Goal: Information Seeking & Learning: Compare options

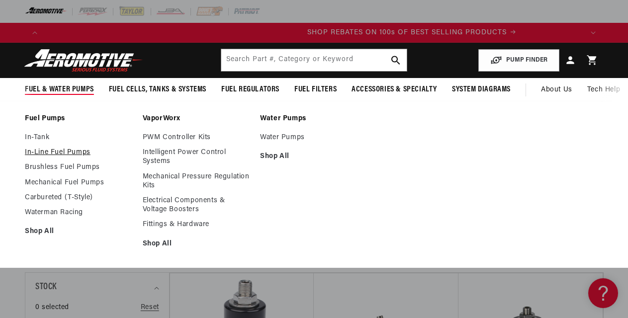
scroll to position [0, 1077]
click at [35, 152] on link "In-Line Fuel Pumps" at bounding box center [79, 152] width 108 height 9
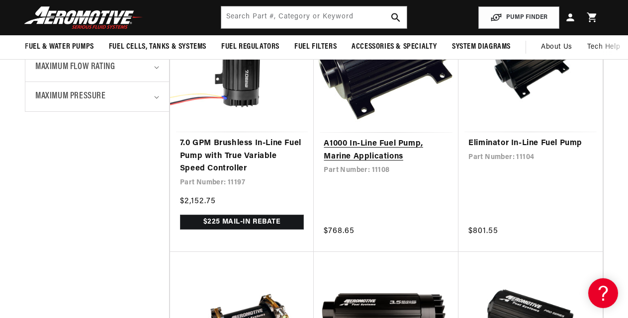
scroll to position [447, 0]
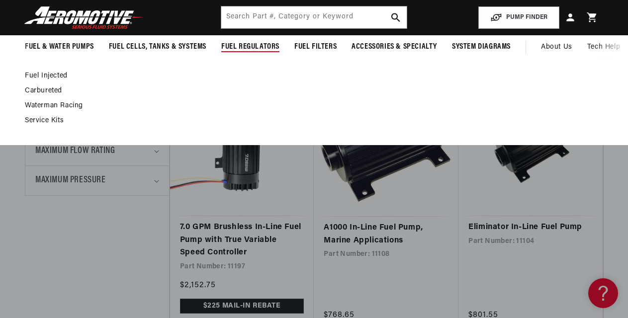
click at [256, 45] on span "Fuel Regulators" at bounding box center [250, 47] width 58 height 10
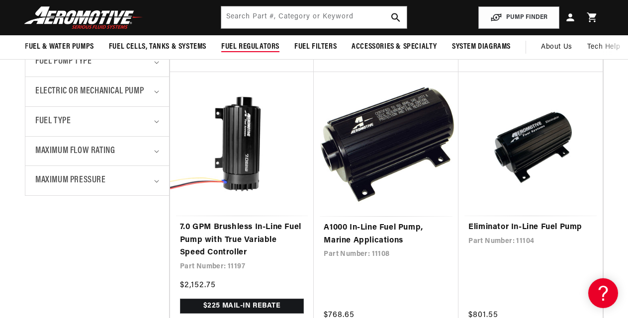
scroll to position [0, 0]
click at [255, 46] on span "Fuel Regulators" at bounding box center [250, 47] width 58 height 10
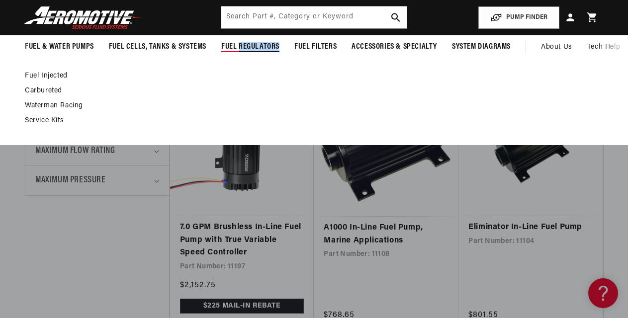
click at [255, 46] on span "Fuel Regulators" at bounding box center [250, 47] width 58 height 10
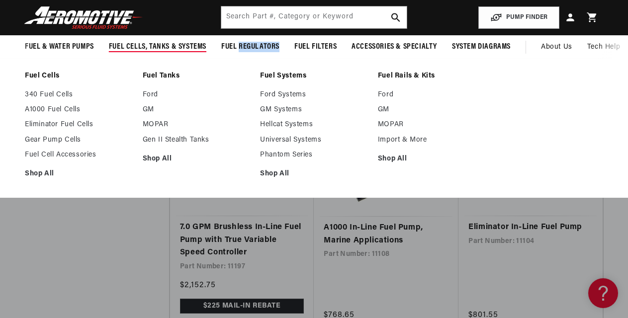
scroll to position [0, 1077]
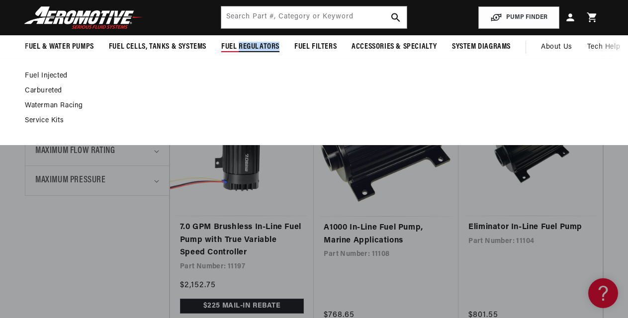
click at [260, 46] on span "Fuel Regulators" at bounding box center [250, 47] width 58 height 10
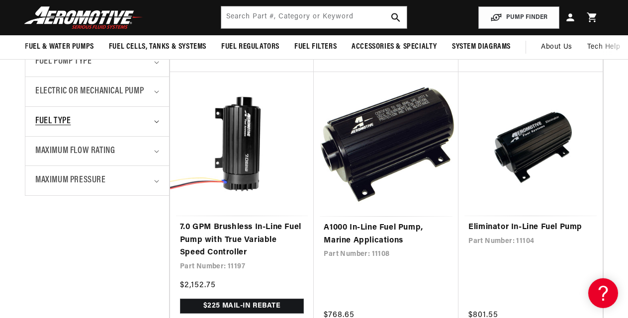
scroll to position [0, 1615]
click at [153, 120] on summary "Fuel Type" at bounding box center [97, 121] width 124 height 29
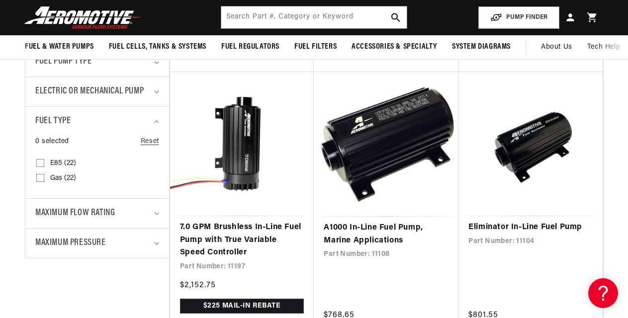
click at [40, 177] on input "Gas (22) Gas (22 products)" at bounding box center [40, 180] width 8 height 8
checkbox input "true"
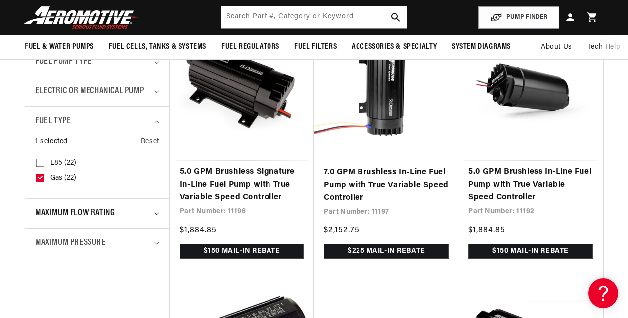
click at [157, 213] on icon "Maximum Flow Rating (0 selected)" at bounding box center [156, 213] width 5 height 3
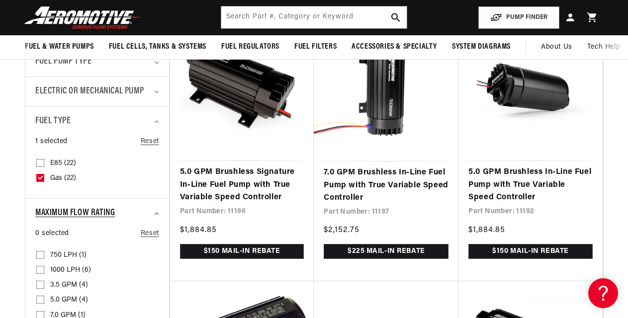
scroll to position [0, 538]
click at [43, 255] on input "750 LPH (1) 750 LPH (1 product)" at bounding box center [40, 257] width 8 height 8
checkbox input "true"
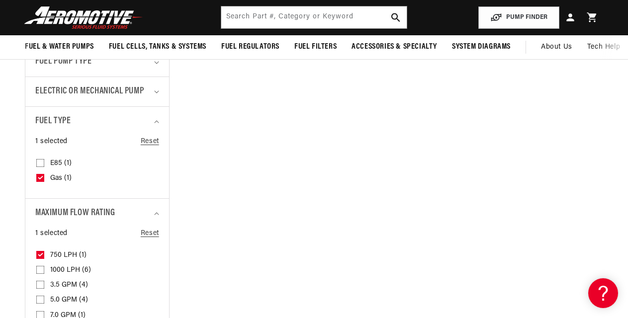
scroll to position [0, 1615]
click at [39, 268] on input "1000 LPH (6) 1000 LPH (6 products)" at bounding box center [40, 272] width 8 height 8
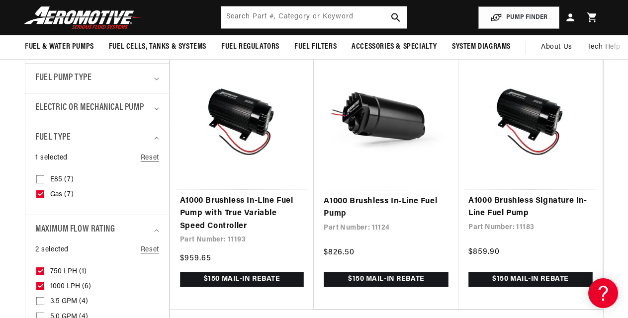
click at [42, 287] on icon at bounding box center [40, 285] width 5 height 3
click at [42, 287] on input "1000 LPH (6) 1000 LPH (6 products)" at bounding box center [40, 288] width 8 height 8
checkbox input "false"
click at [41, 269] on icon at bounding box center [40, 270] width 5 height 3
click at [41, 269] on input "750 LPH (1) 750 LPH (1 product)" at bounding box center [40, 273] width 8 height 8
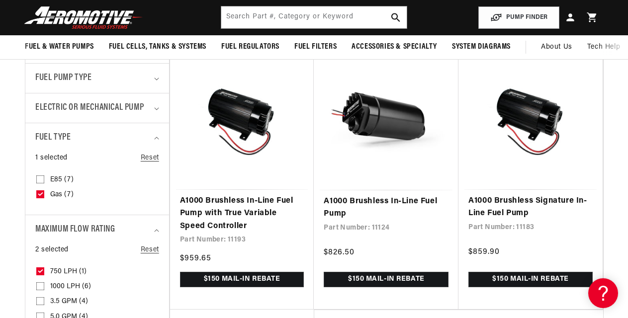
checkbox input "false"
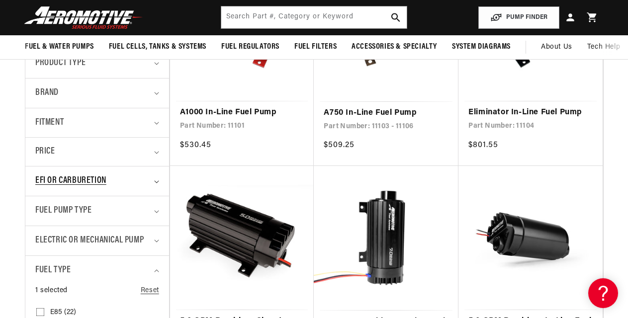
scroll to position [0, 1077]
click at [156, 183] on summary "EFI or Carburetion" at bounding box center [97, 181] width 124 height 29
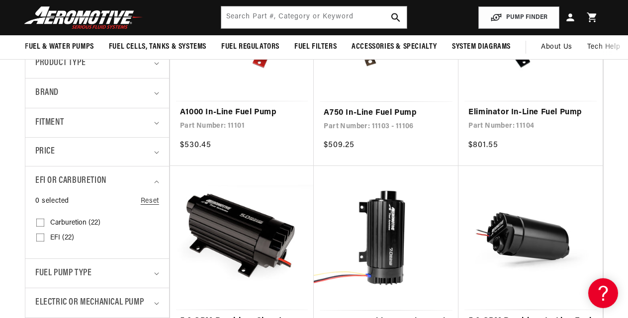
click at [39, 238] on input "EFI (22) EFI (22 products)" at bounding box center [40, 240] width 8 height 8
checkbox input "true"
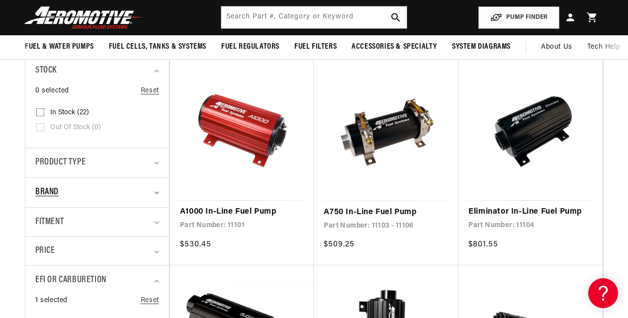
scroll to position [0, 1615]
click at [154, 192] on icon "Brand (0 selected)" at bounding box center [156, 192] width 5 height 3
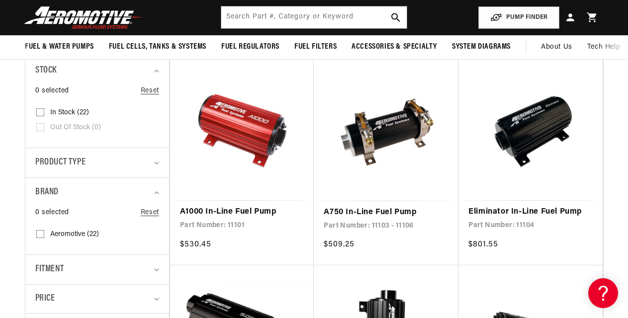
click at [41, 235] on input "Aeromotive (22) Aeromotive (22 products)" at bounding box center [40, 236] width 8 height 8
checkbox input "true"
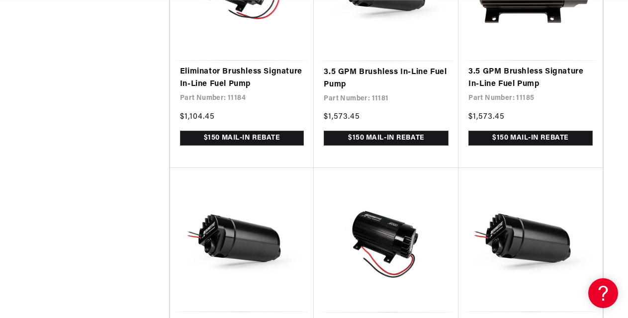
scroll to position [0, 495]
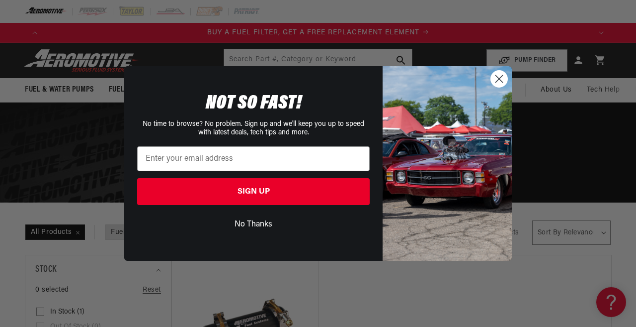
click at [503, 79] on circle "Close dialog" at bounding box center [499, 79] width 16 height 16
